Goal: Information Seeking & Learning: Get advice/opinions

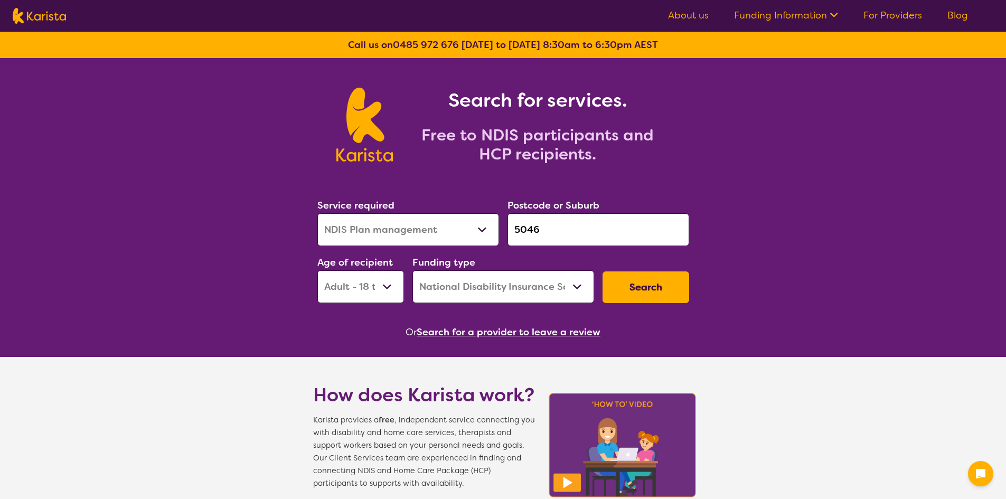
select select "NDIS Plan management"
select select "AD"
select select "NDIS"
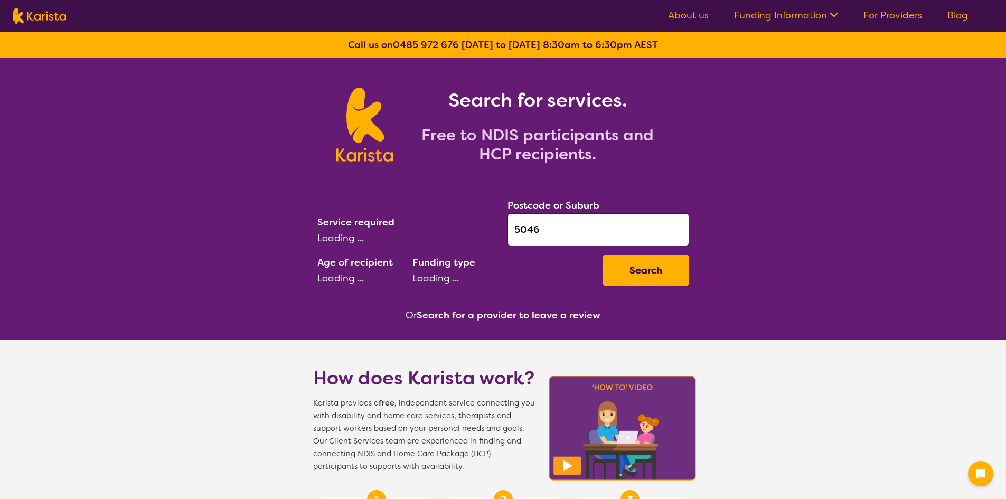
select select "NDIS Plan management"
select select "AD"
select select "NDIS"
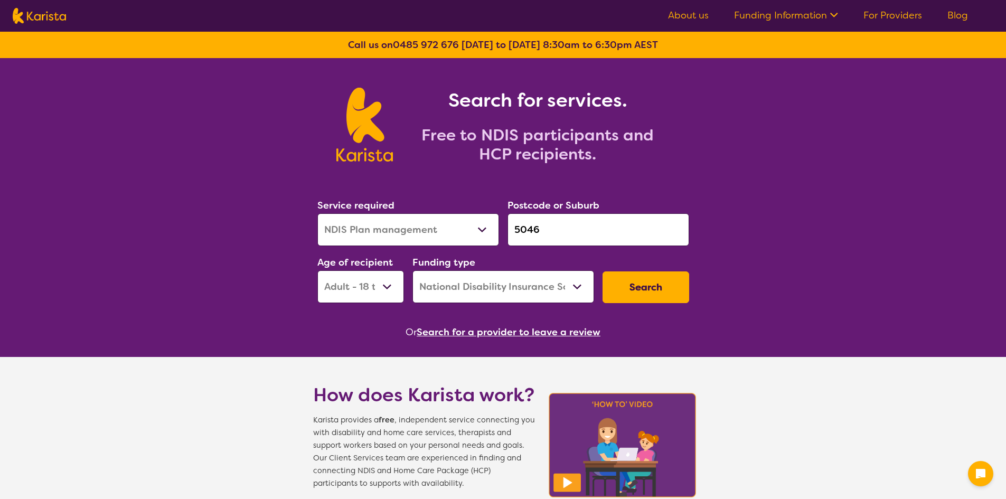
select select "NDIS Plan management"
select select "AD"
select select "NDIS"
